Goal: Task Accomplishment & Management: Manage account settings

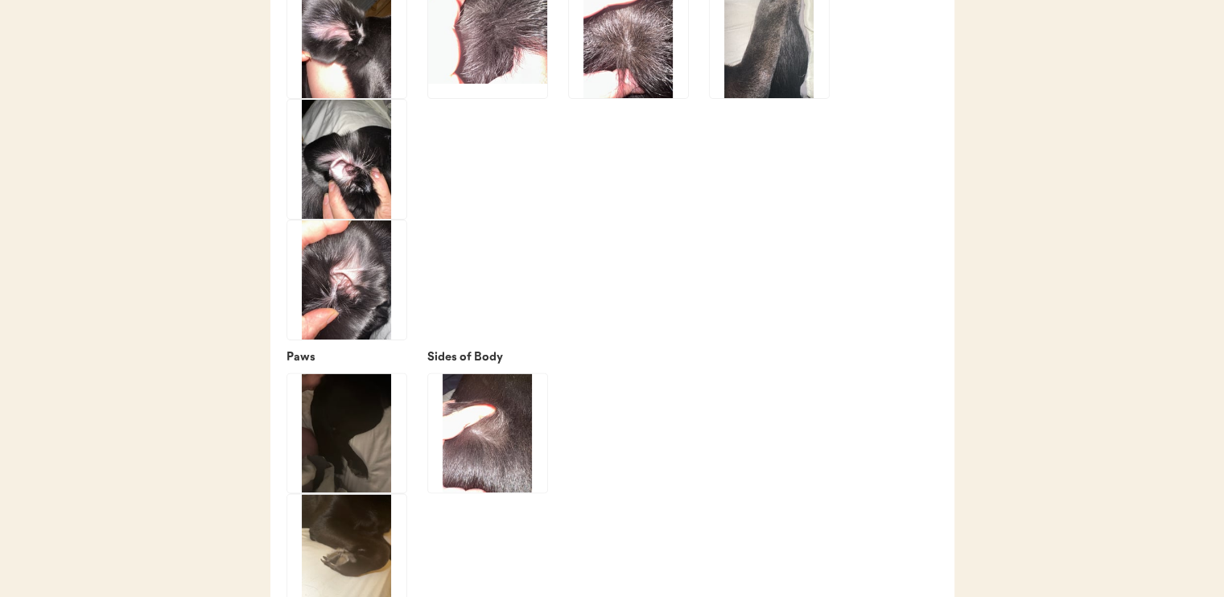
scroll to position [2408, 0]
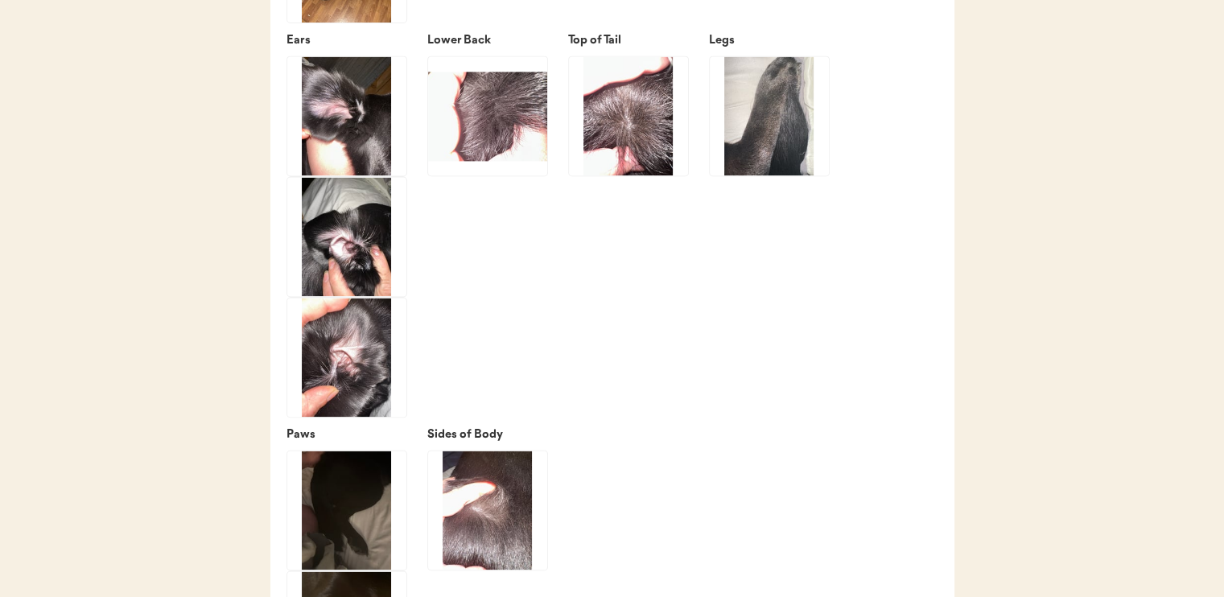
click at [770, 161] on img at bounding box center [769, 115] width 119 height 119
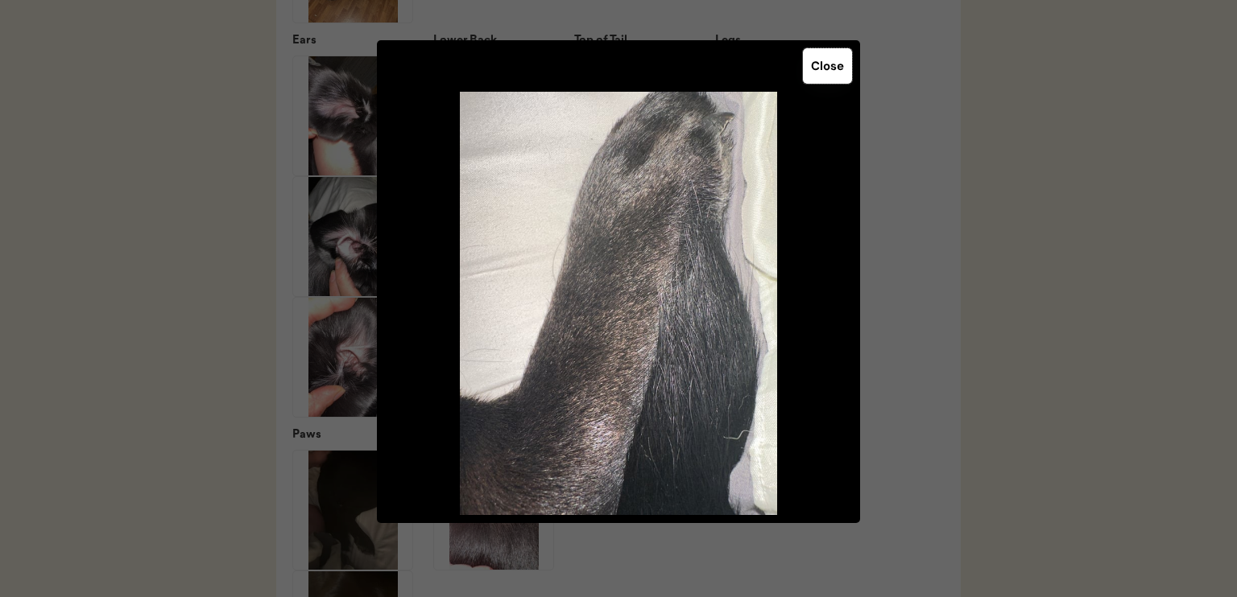
click at [822, 71] on button "Close" at bounding box center [827, 65] width 49 height 35
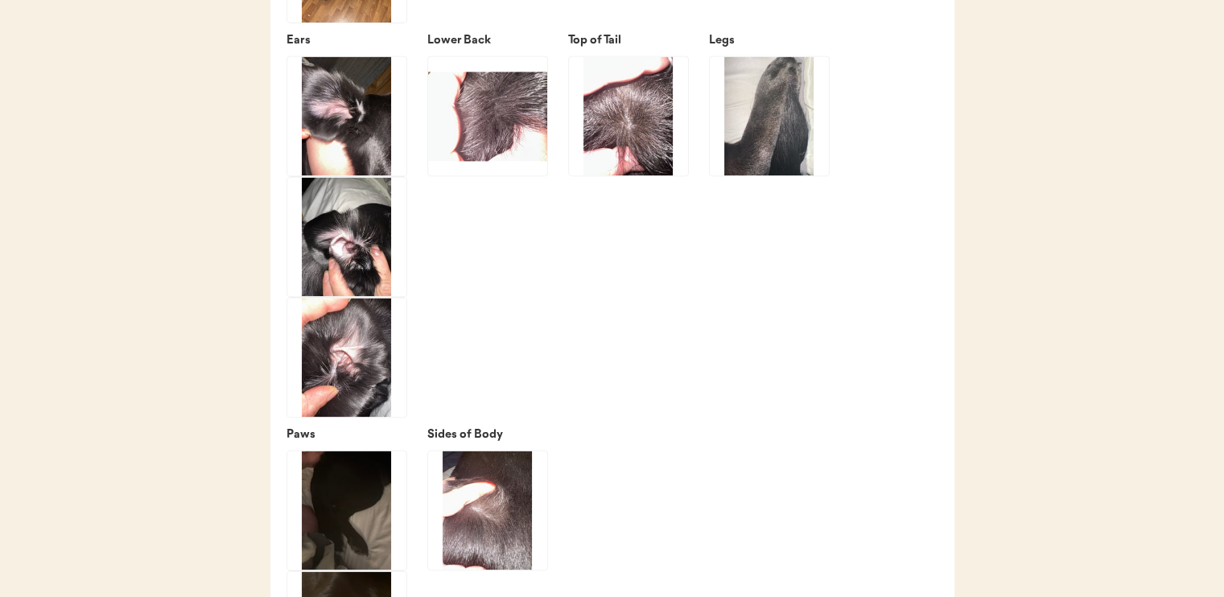
click at [618, 147] on img at bounding box center [628, 115] width 119 height 119
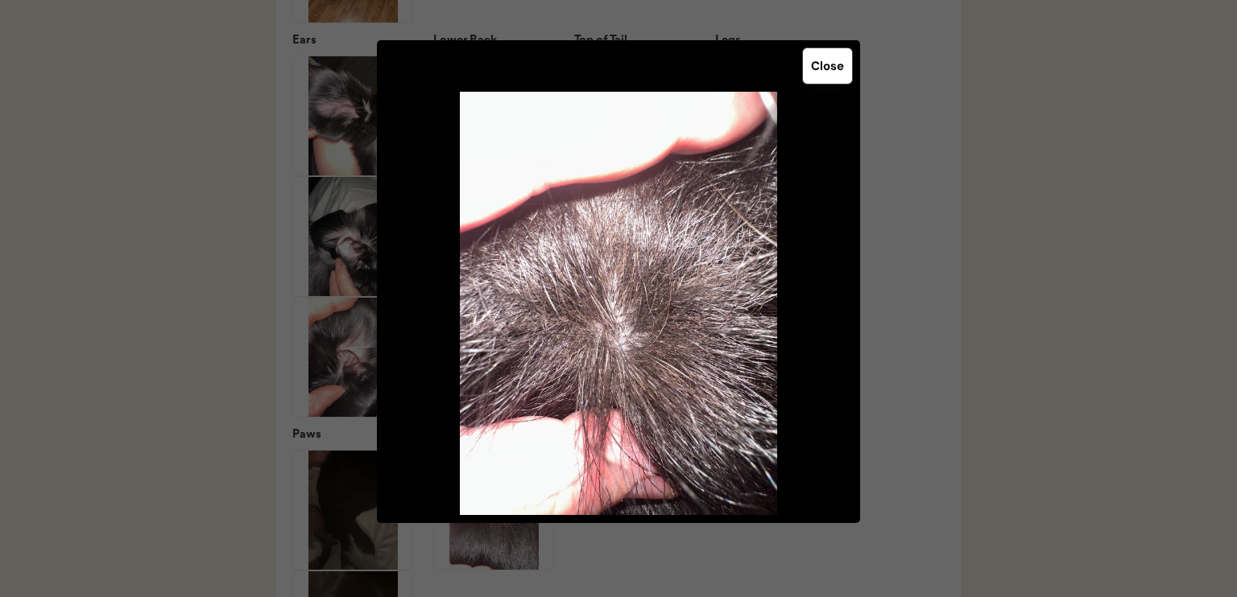
click at [815, 70] on button "Close" at bounding box center [827, 65] width 49 height 35
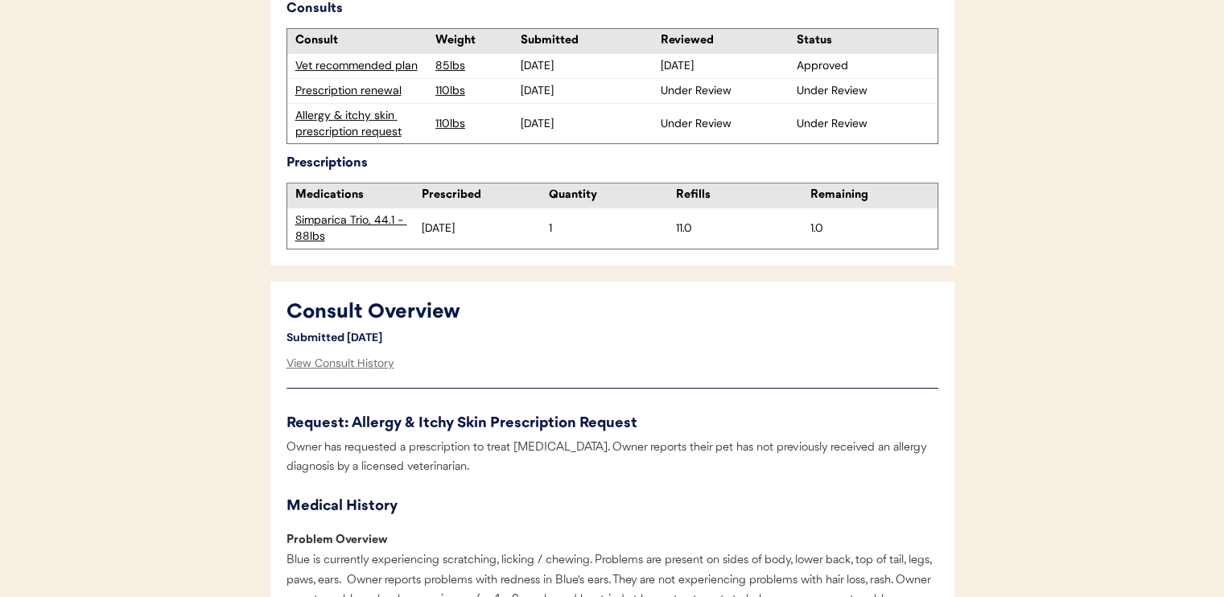
scroll to position [524, 0]
click at [365, 98] on div "Prescription renewal" at bounding box center [361, 92] width 132 height 16
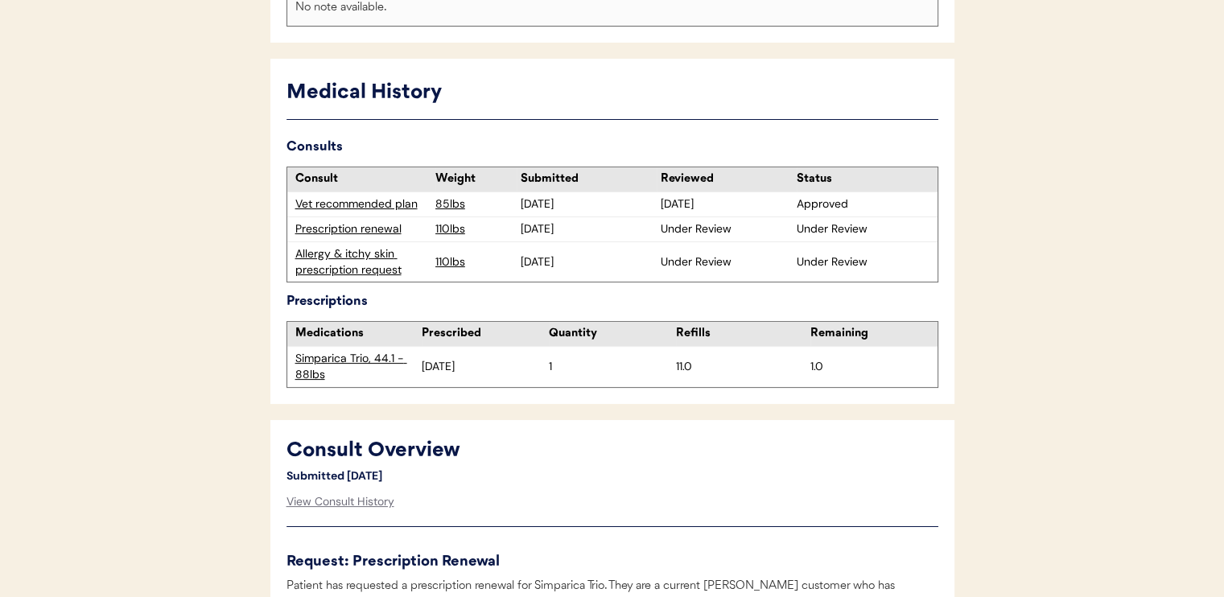
scroll to position [386, 0]
click at [365, 256] on div "Allergy & itchy skin prescription request" at bounding box center [361, 262] width 132 height 31
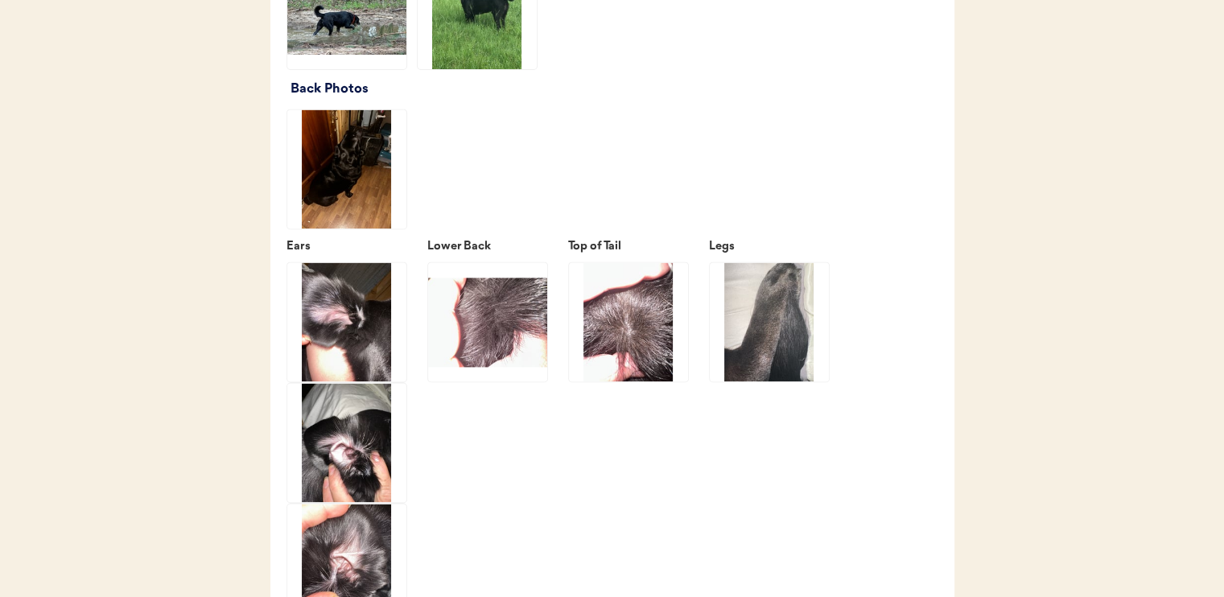
scroll to position [2206, 0]
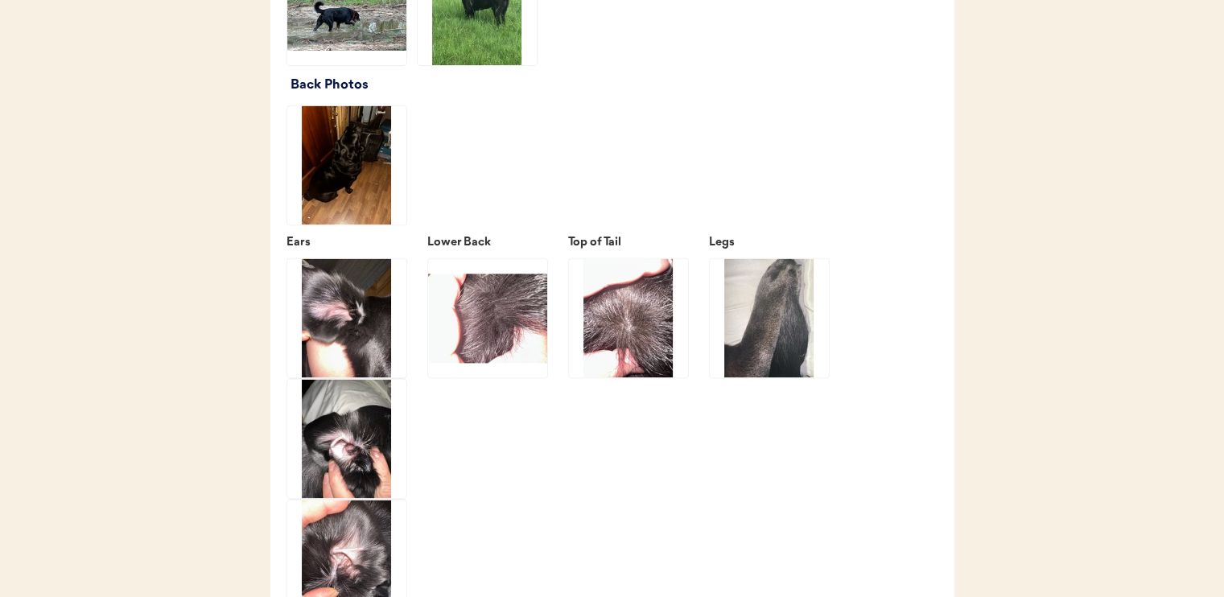
click at [335, 191] on img at bounding box center [346, 164] width 119 height 119
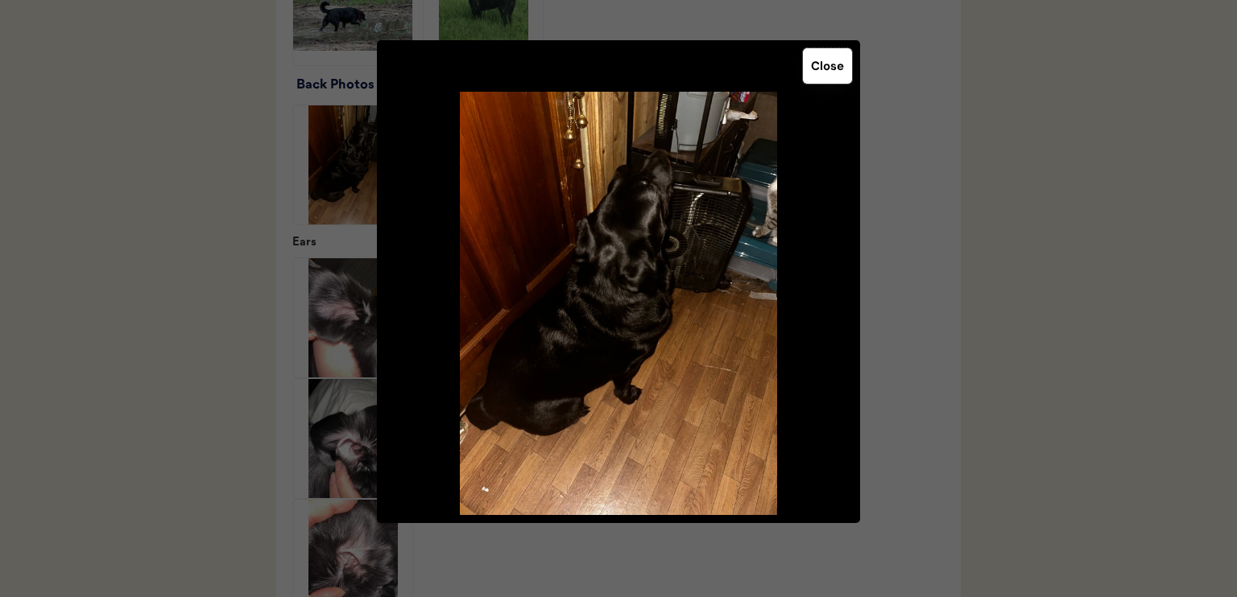
click at [824, 61] on button "Close" at bounding box center [827, 65] width 49 height 35
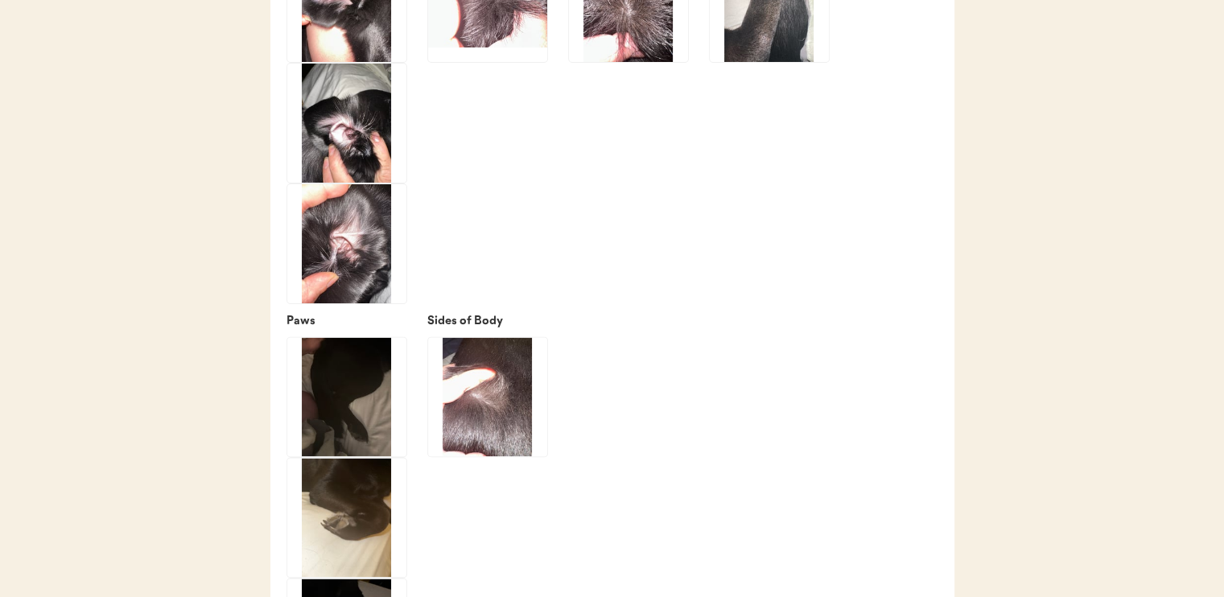
scroll to position [2521, 0]
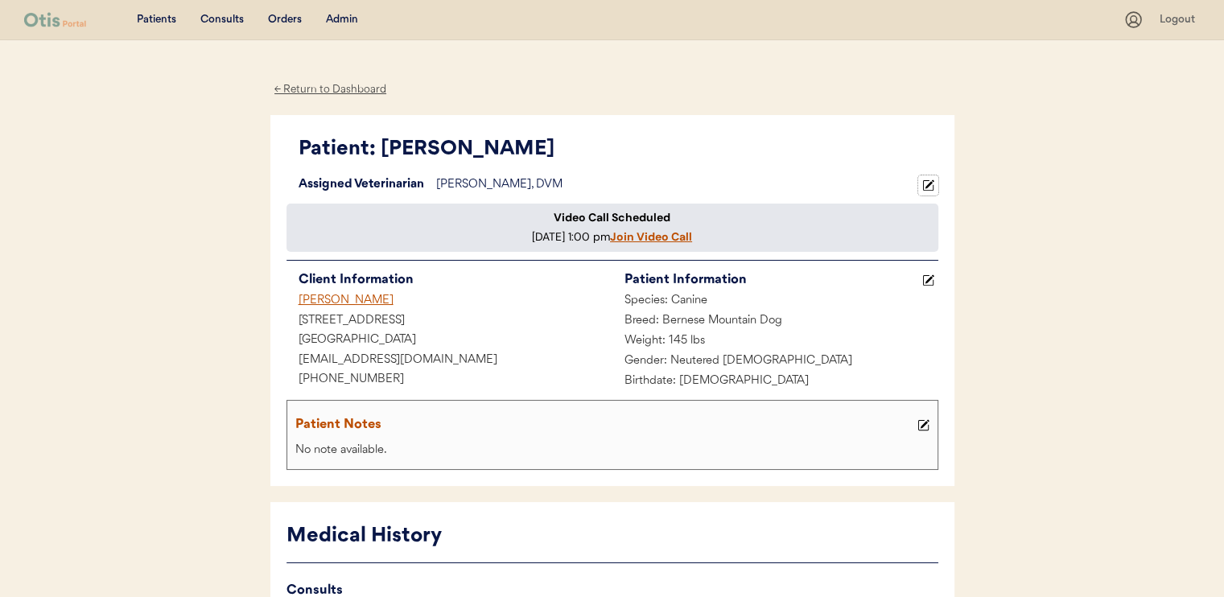
click at [931, 185] on icon at bounding box center [929, 186] width 12 height 12
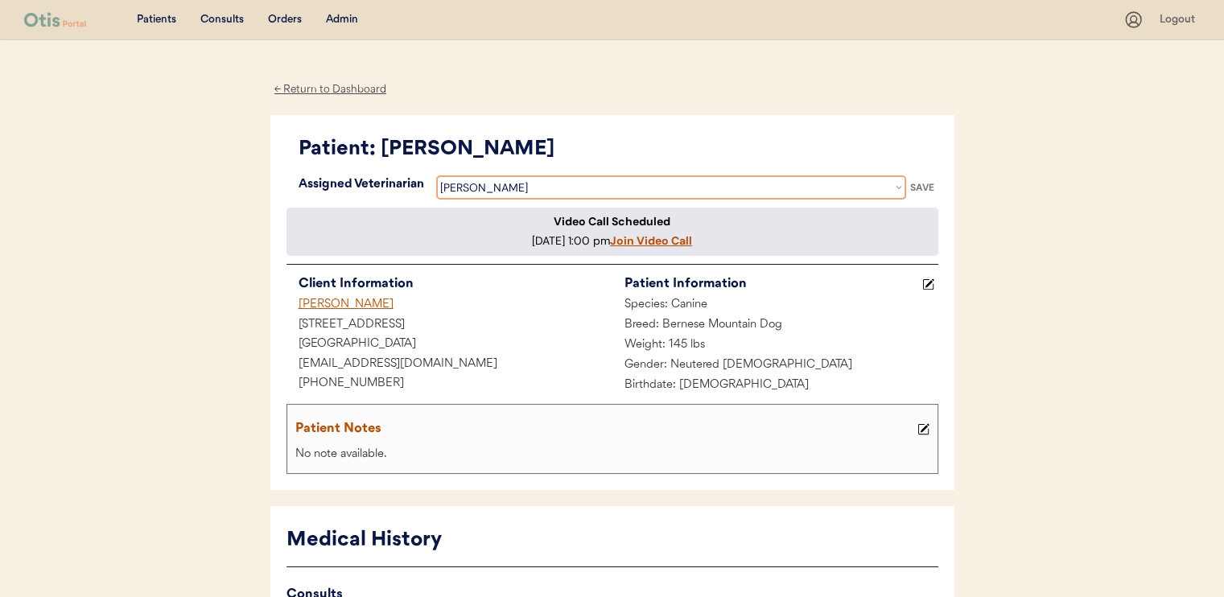
click at [891, 190] on select "Veterinarian [PERSON_NAME] [PERSON_NAME] [PERSON_NAME] [PERSON_NAME]" at bounding box center [671, 188] width 470 height 24
select select ""1348695171700984260__LOOKUP__1716320642479x358736860840021000""
click at [436, 176] on select "Veterinarian [PERSON_NAME] [PERSON_NAME] [PERSON_NAME] [PERSON_NAME]" at bounding box center [671, 188] width 470 height 24
click at [921, 184] on div "SAVE" at bounding box center [922, 188] width 32 height 10
